Goal: Obtain resource: Download file/media

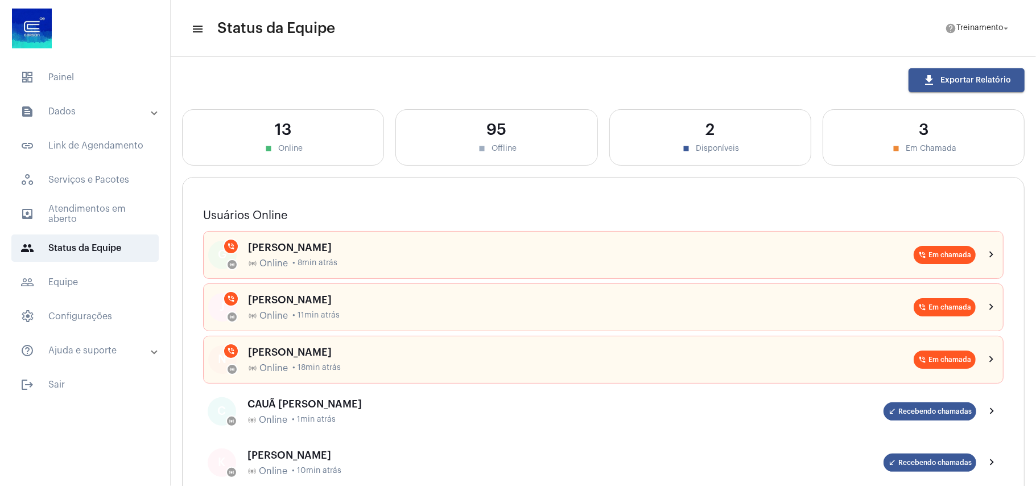
scroll to position [455, 0]
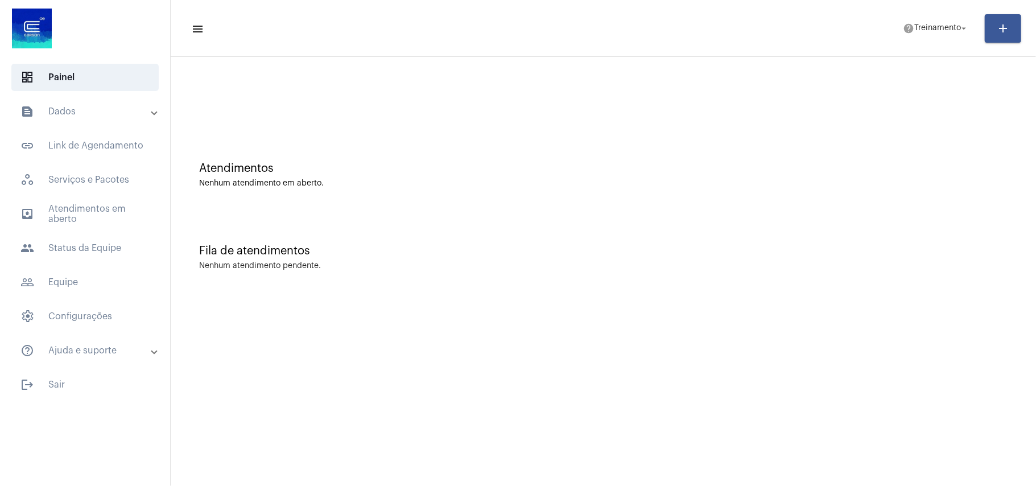
click at [48, 102] on mat-expansion-panel-header "text_snippet_outlined Dados" at bounding box center [88, 111] width 163 height 27
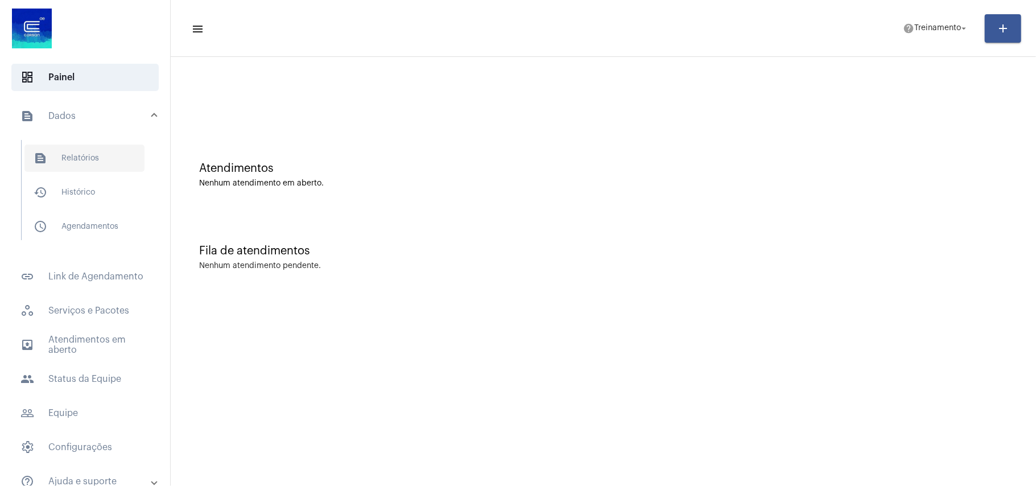
click at [81, 154] on span "text_snippet_outlined Relatórios" at bounding box center [84, 158] width 120 height 27
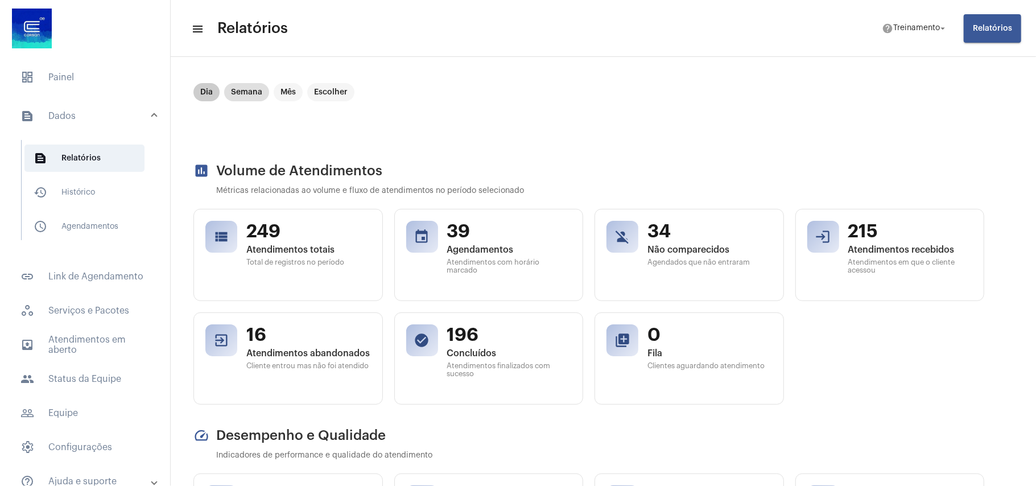
click at [201, 91] on mat-chip "Dia" at bounding box center [206, 92] width 26 height 18
click at [971, 26] on button "Relatórios" at bounding box center [992, 28] width 57 height 28
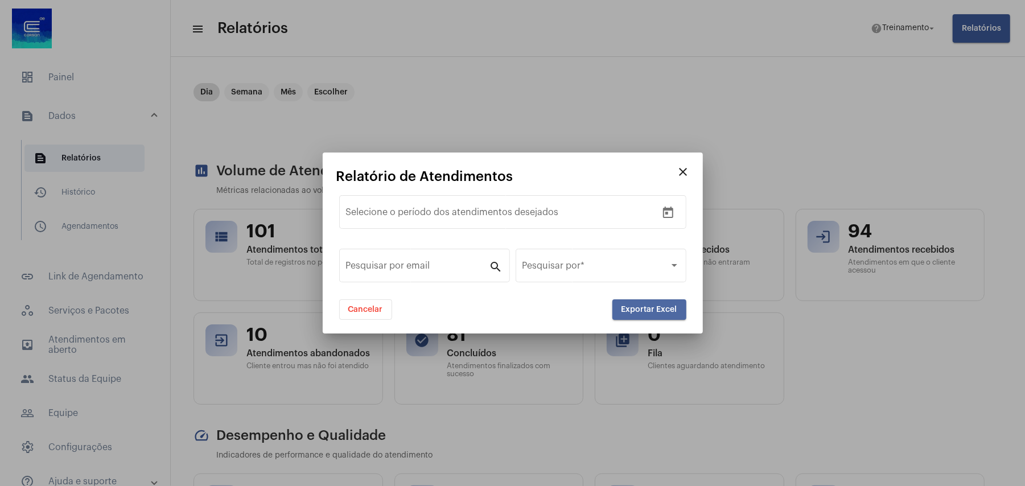
click at [673, 310] on span "Exportar Excel" at bounding box center [649, 310] width 56 height 8
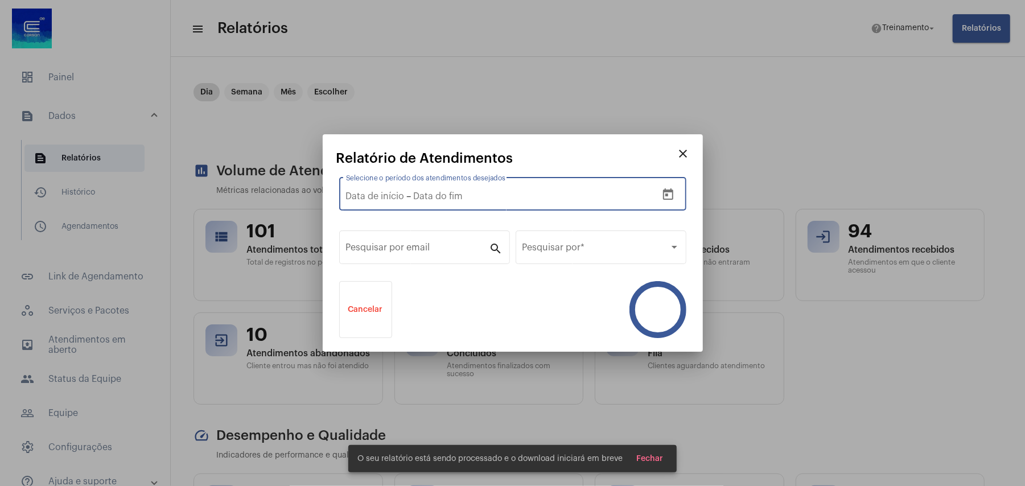
click at [476, 192] on input "text" at bounding box center [490, 196] width 153 height 10
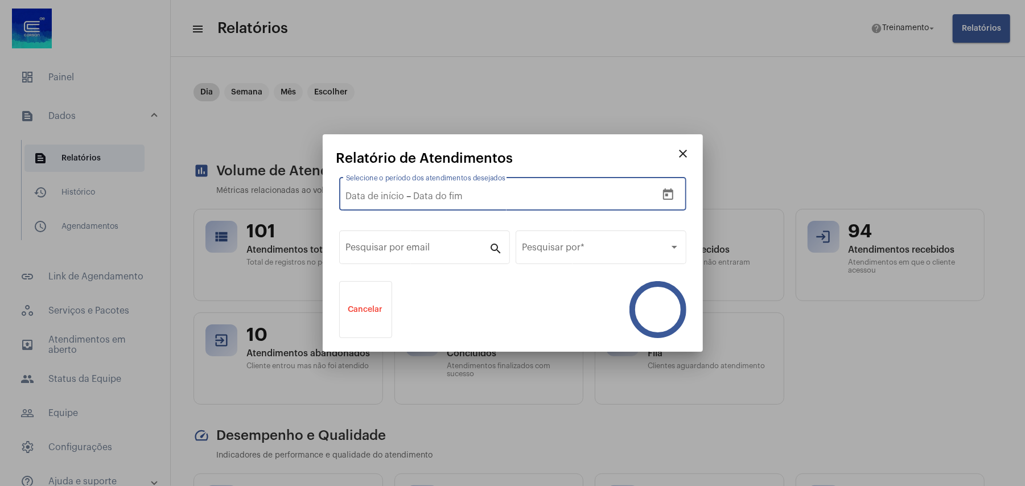
click at [393, 200] on input "Selecione o período dos atendimentos desejados" at bounding box center [375, 196] width 59 height 10
type input "[DATE]"
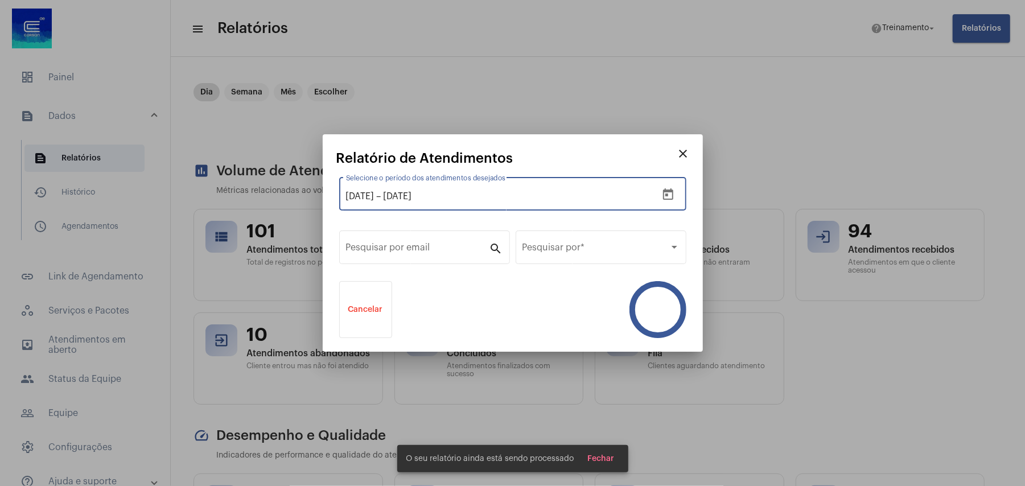
type input "[DATE]"
click at [638, 296] on circle at bounding box center [658, 310] width 70 height 70
click at [380, 310] on span "Cancelar" at bounding box center [365, 310] width 35 height 8
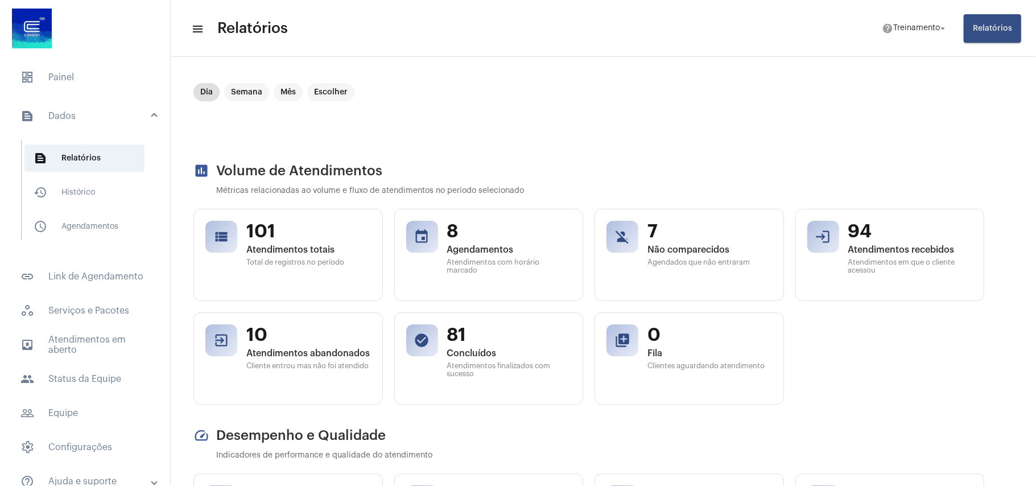
click at [988, 30] on span "Relatórios" at bounding box center [992, 28] width 39 height 8
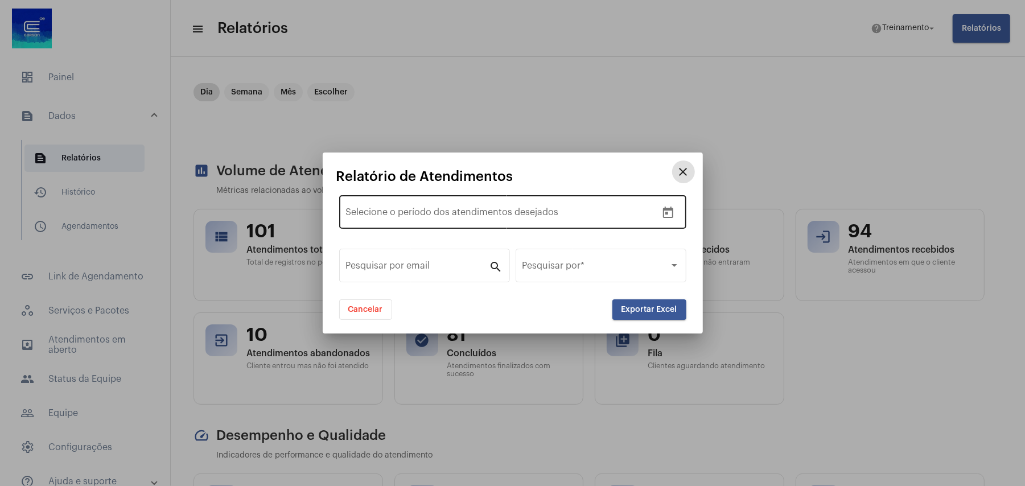
click at [353, 213] on input "Selecione o período dos atendimentos desejados" at bounding box center [375, 214] width 59 height 10
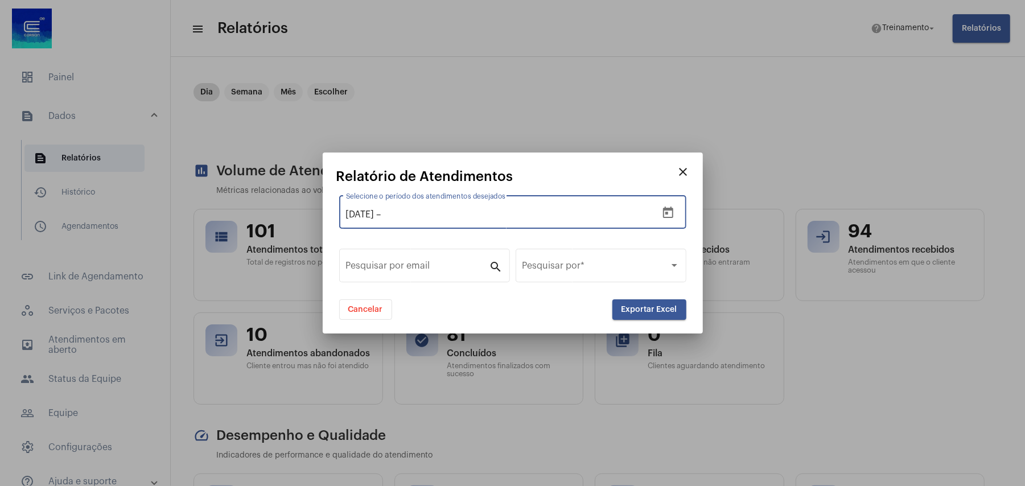
type input "[DATE]"
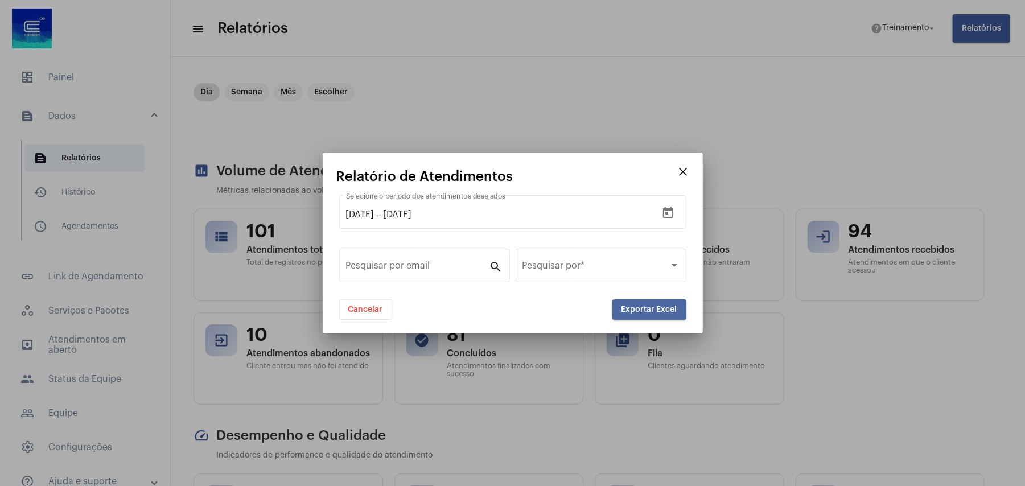
click at [654, 306] on span "Exportar Excel" at bounding box center [649, 310] width 56 height 8
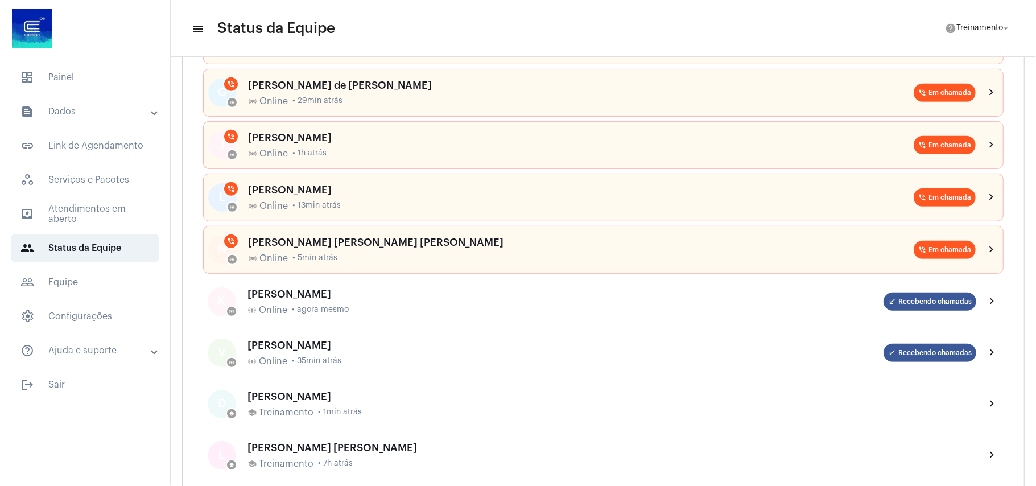
scroll to position [303, 0]
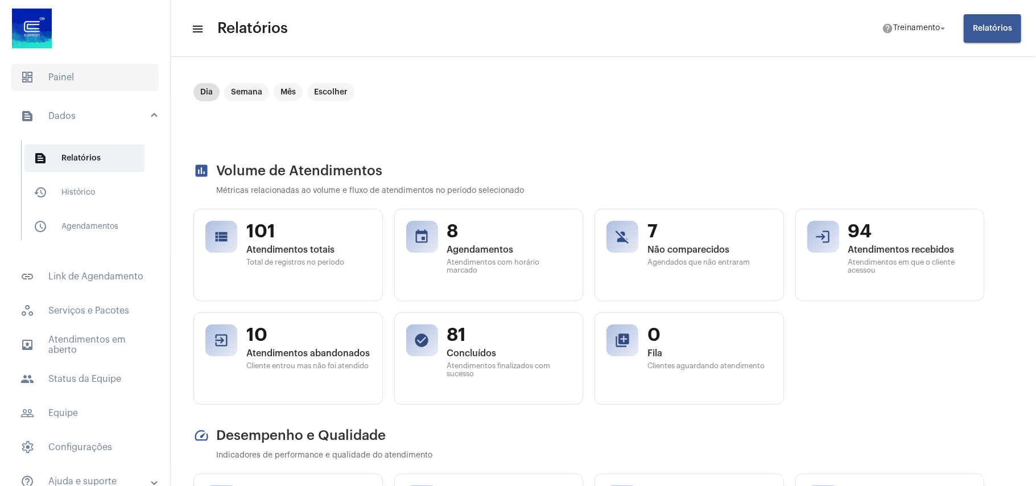
click at [83, 68] on span "dashboard Painel" at bounding box center [84, 77] width 147 height 27
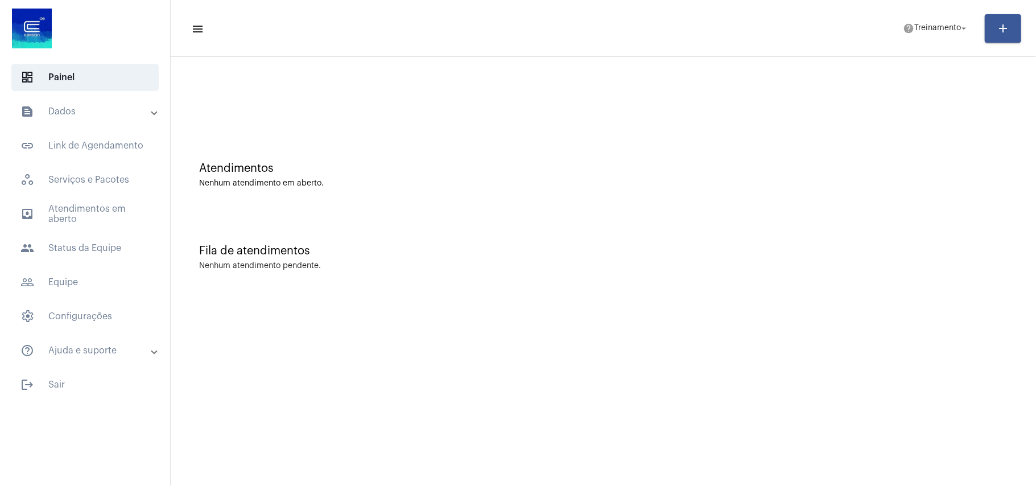
click at [556, 164] on div "Atendimentos" at bounding box center [603, 168] width 809 height 13
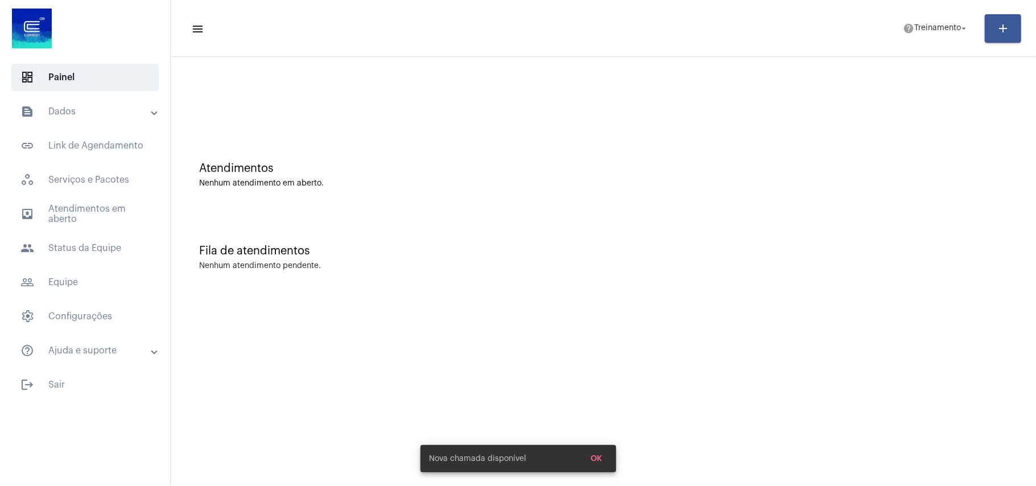
click at [588, 266] on div "Nenhum atendimento pendente." at bounding box center [603, 266] width 809 height 9
